Goal: Obtain resource: Download file/media

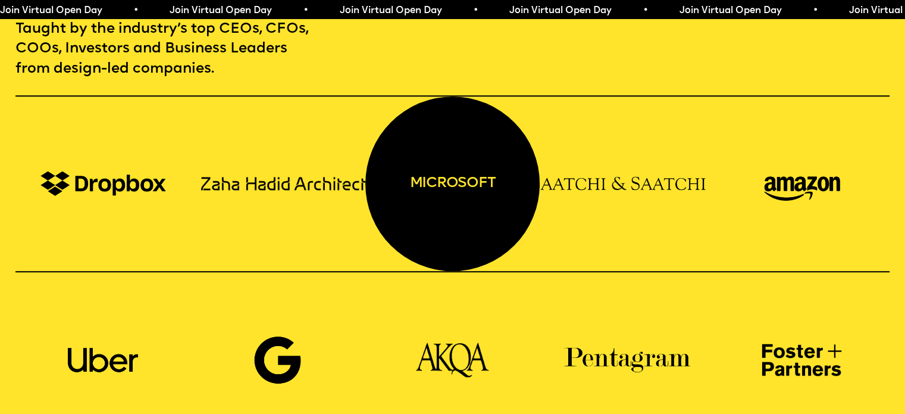
scroll to position [1487, 0]
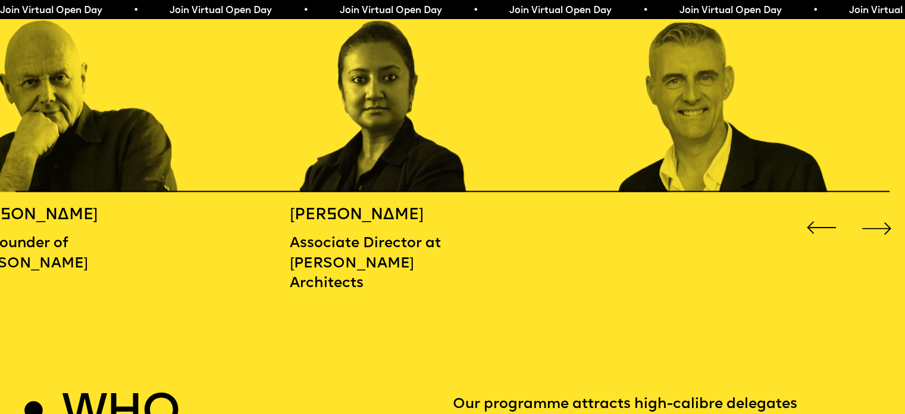
click at [869, 220] on div "Next slide" at bounding box center [877, 227] width 36 height 36
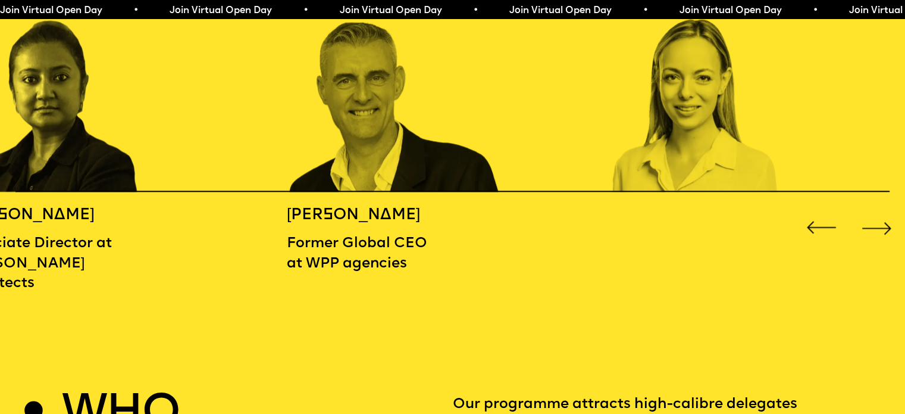
click at [867, 221] on div "Next slide" at bounding box center [877, 227] width 36 height 36
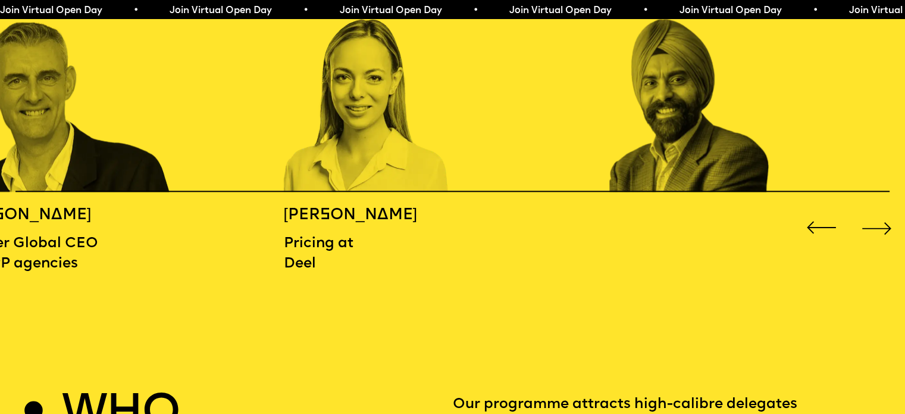
click at [865, 221] on div "Next slide" at bounding box center [877, 227] width 36 height 36
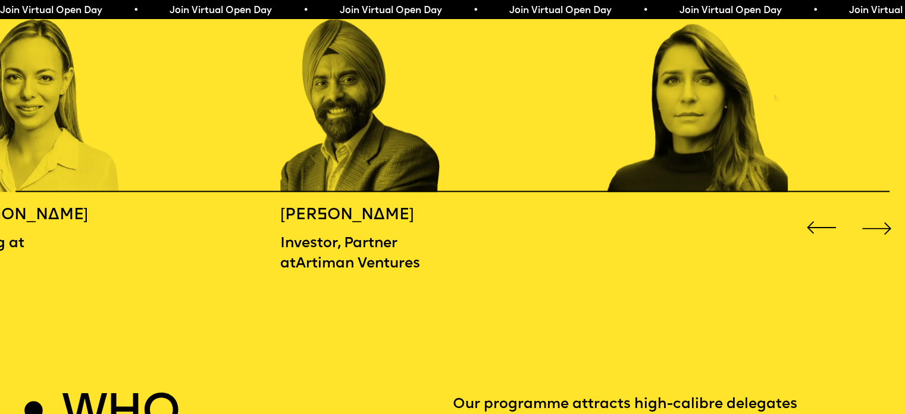
click at [876, 221] on div "Next slide" at bounding box center [877, 227] width 36 height 36
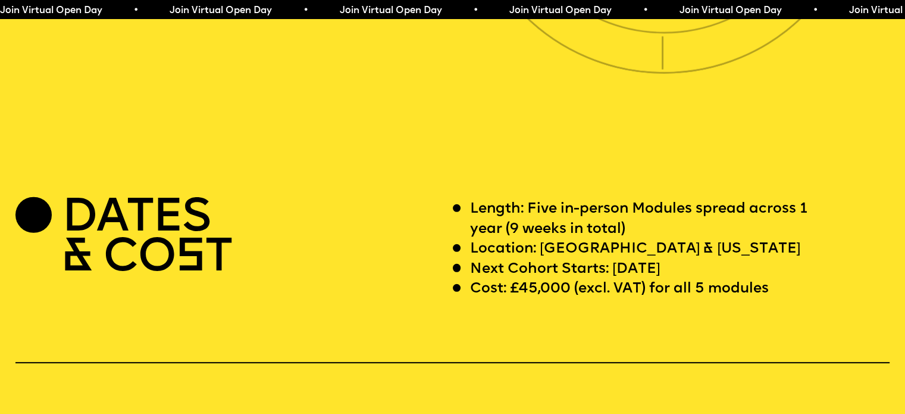
scroll to position [3867, 0]
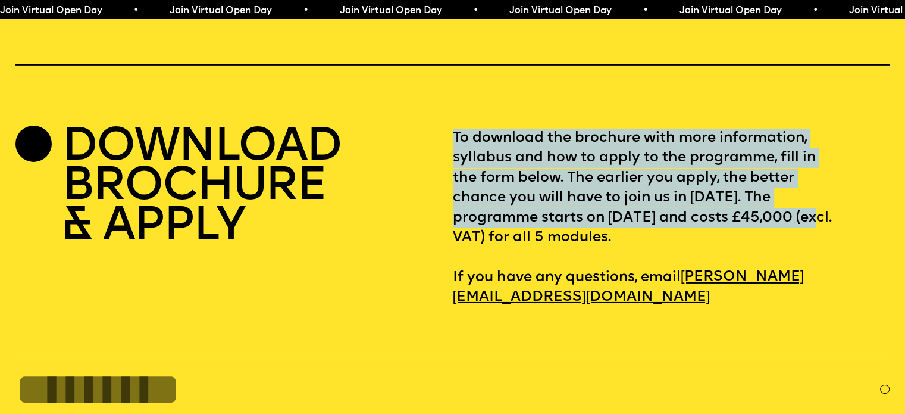
drag, startPoint x: 450, startPoint y: 277, endPoint x: 511, endPoint y: 277, distance: 61.3
click at [511, 277] on div "DOWNLOAD BROCHURE & APPLY To download the brochure with more information, sylla…" at bounding box center [451, 218] width 873 height 179
drag, startPoint x: 440, startPoint y: 285, endPoint x: 446, endPoint y: 280, distance: 7.6
click at [439, 285] on div "DOWNLOAD BROCHURE & APPLY" at bounding box center [233, 218] width 437 height 179
click at [457, 271] on p "To download the brochure with more information, syllabus and how to apply to th…" at bounding box center [671, 218] width 437 height 179
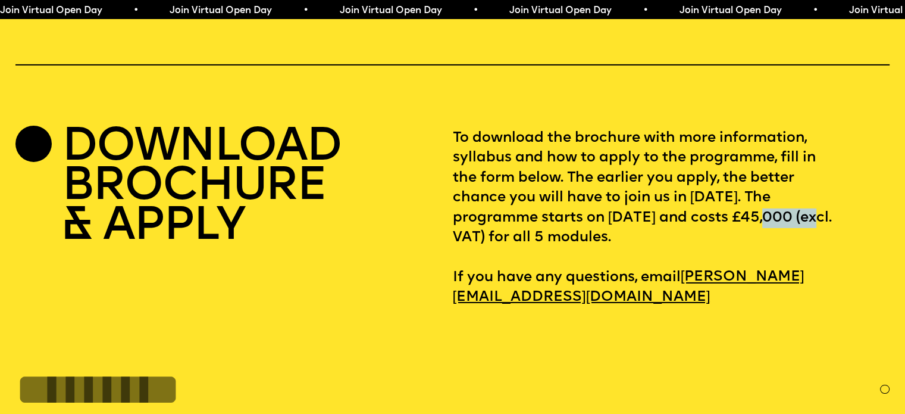
drag, startPoint x: 452, startPoint y: 276, endPoint x: 512, endPoint y: 272, distance: 59.6
click at [512, 272] on p "To download the brochure with more information, syllabus and how to apply to th…" at bounding box center [671, 218] width 437 height 179
copy p "£45,000"
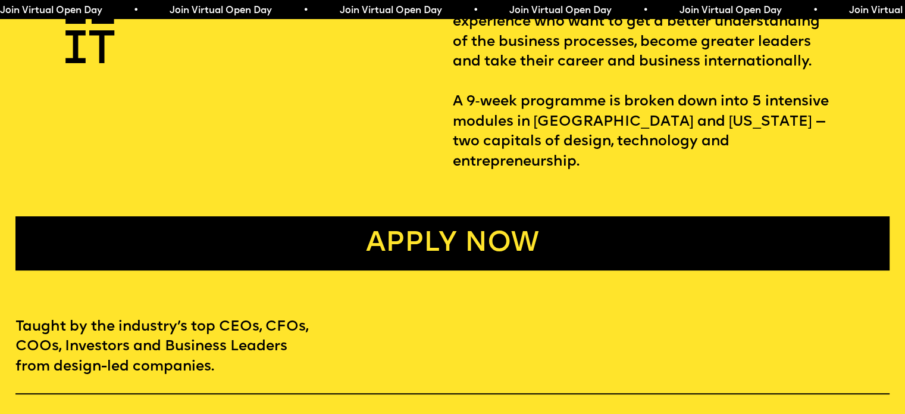
scroll to position [0, 0]
